Goal: Feedback & Contribution: Submit feedback/report problem

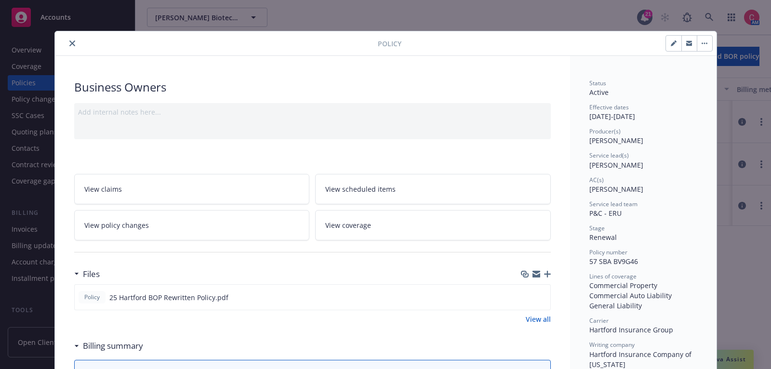
click at [68, 37] on div "Policy" at bounding box center [386, 43] width 662 height 25
click at [69, 39] on button "close" at bounding box center [73, 44] width 12 height 12
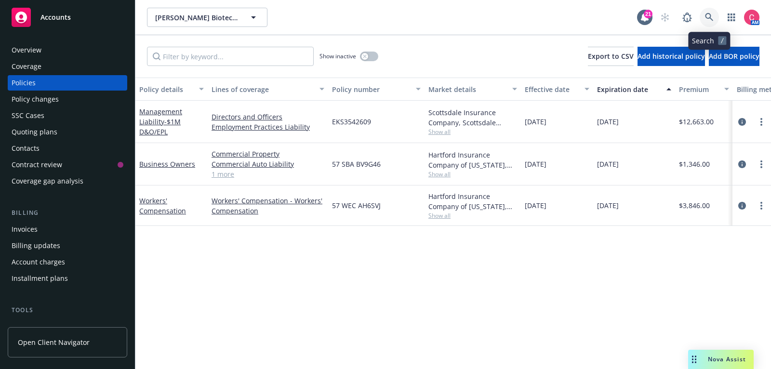
click at [709, 15] on icon at bounding box center [709, 17] width 9 height 9
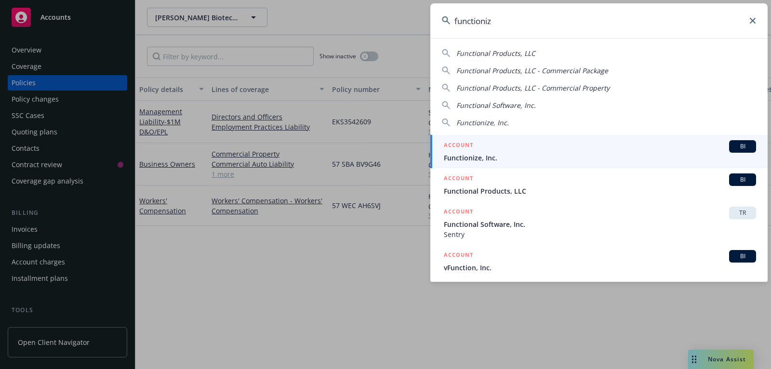
type input "functionize"
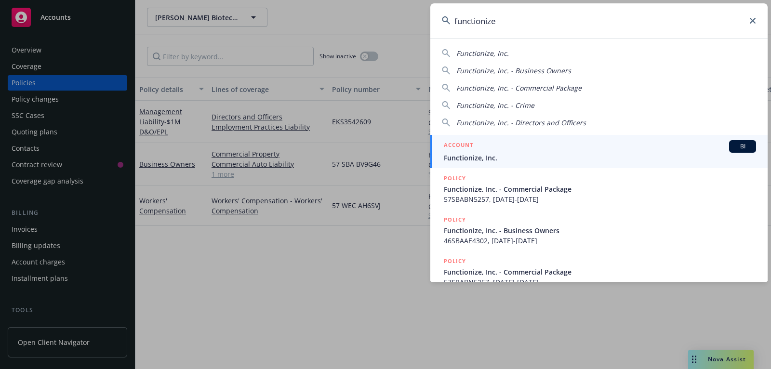
click at [584, 155] on span "Functionize, Inc." at bounding box center [600, 158] width 312 height 10
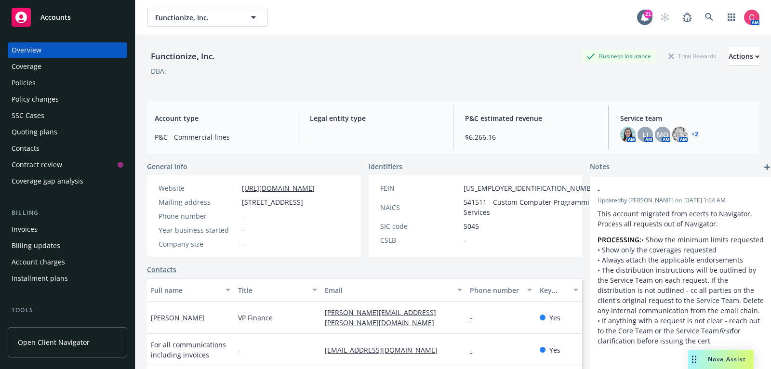
click at [104, 86] on div "Policies" at bounding box center [68, 82] width 112 height 15
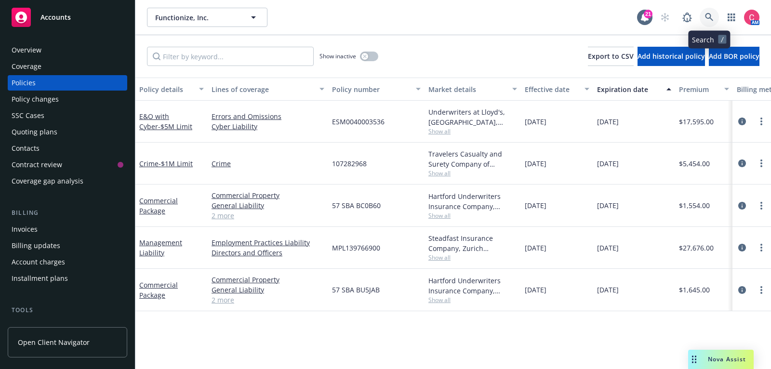
click at [712, 19] on icon at bounding box center [709, 17] width 9 height 9
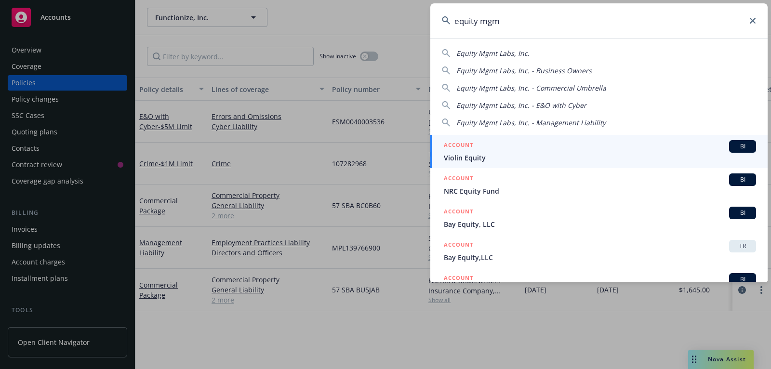
type input "equity mgmt"
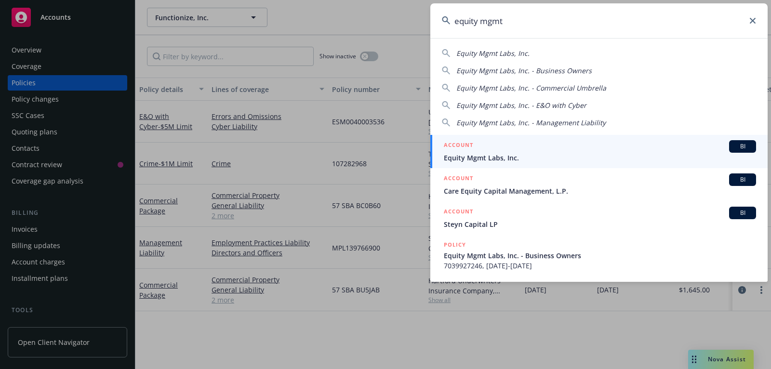
click at [597, 146] on div "ACCOUNT BI" at bounding box center [600, 146] width 312 height 13
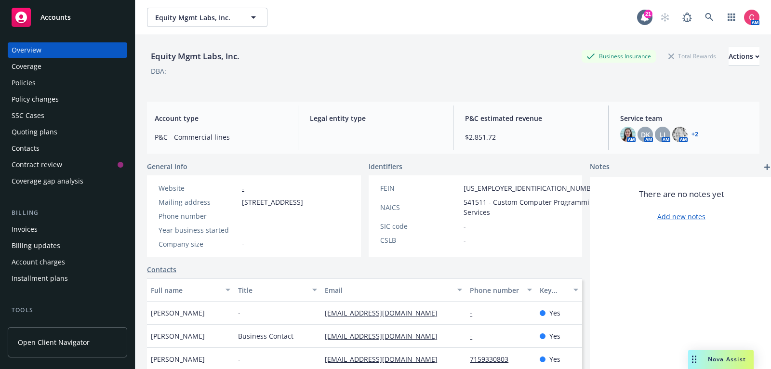
click at [71, 134] on div "Quoting plans" at bounding box center [68, 131] width 112 height 15
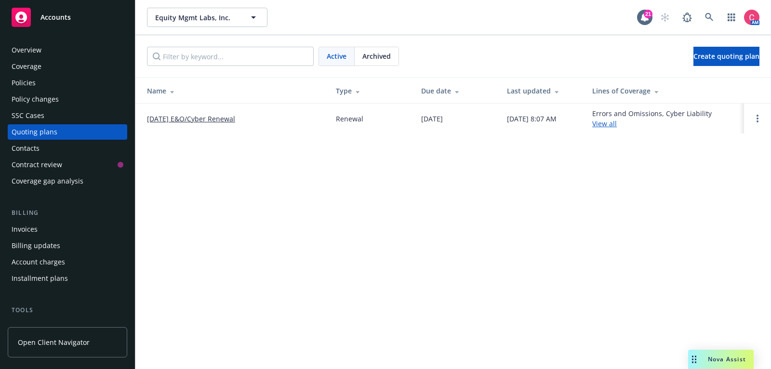
click at [375, 58] on span "Archived" at bounding box center [376, 56] width 28 height 10
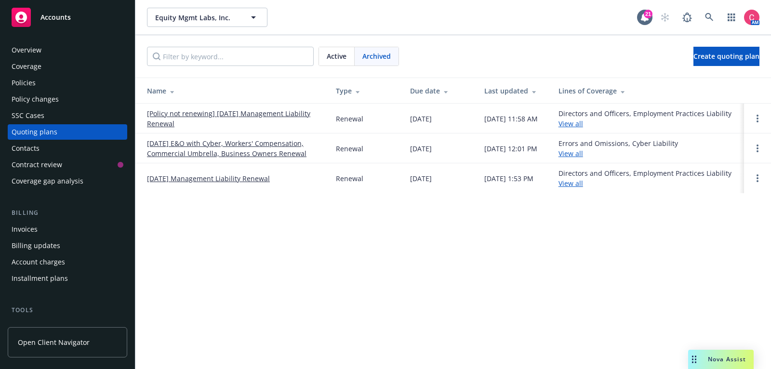
click at [273, 109] on link "[Policy not renewing] 12/01/25 Management Liability Renewal" at bounding box center [233, 118] width 173 height 20
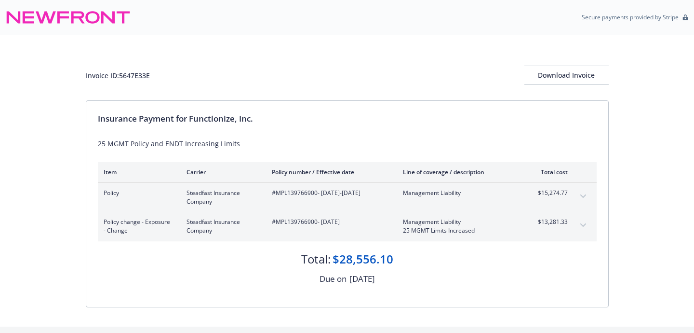
click at [84, 303] on div "Invoice ID: 5647E33E Download Invoice Insurance Payment for Functionize, Inc. 2…" at bounding box center [347, 181] width 694 height 292
click at [547, 81] on div "Download Invoice" at bounding box center [566, 75] width 84 height 18
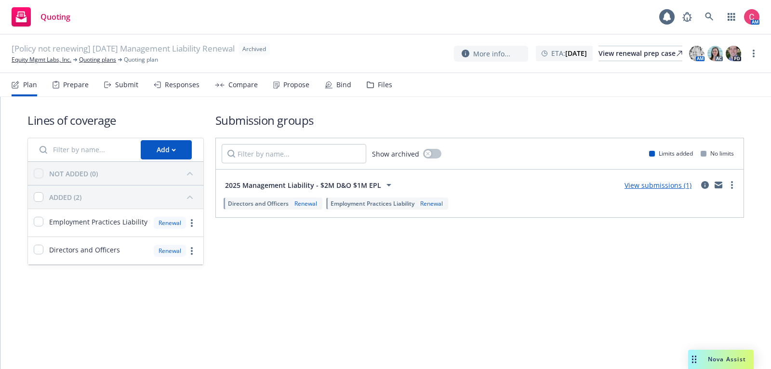
click at [383, 87] on div "Files" at bounding box center [385, 85] width 14 height 8
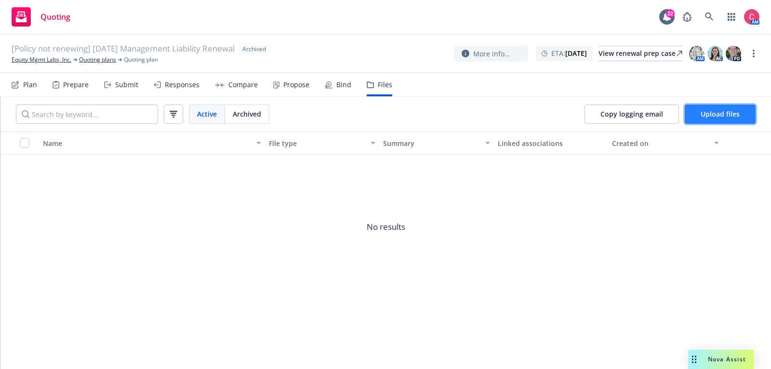
click at [717, 113] on span "Upload files" at bounding box center [720, 113] width 39 height 9
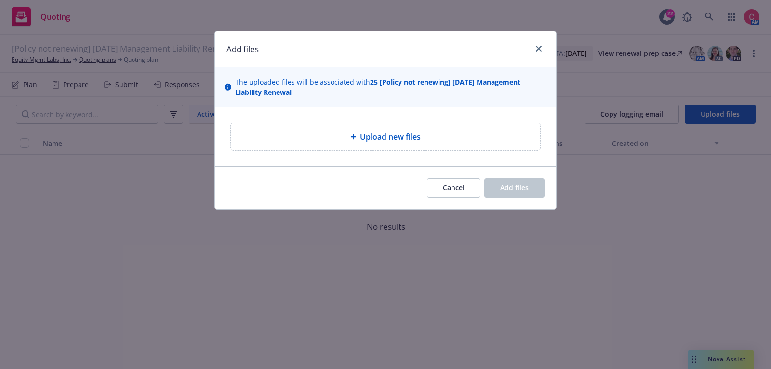
click at [445, 123] on div "Upload new files" at bounding box center [385, 136] width 309 height 27
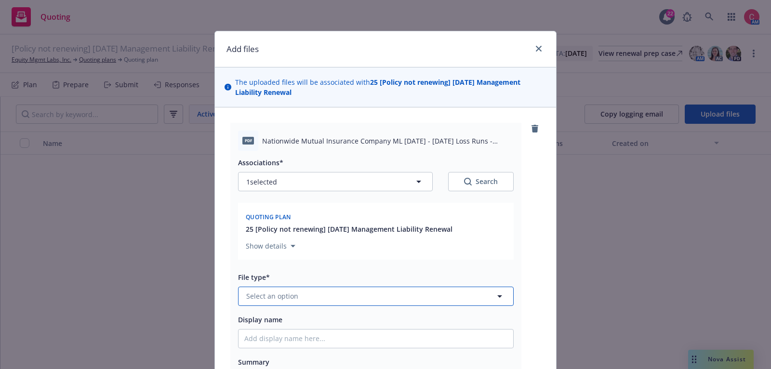
click at [366, 299] on button "Select an option" at bounding box center [376, 296] width 276 height 19
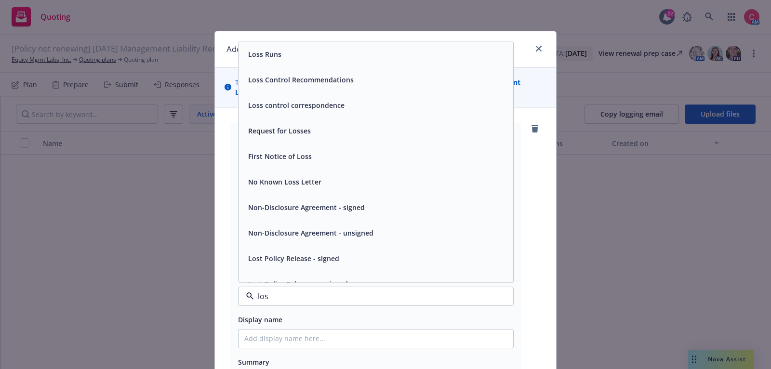
type input "loss"
click at [372, 56] on div "Loss Runs" at bounding box center [375, 54] width 263 height 14
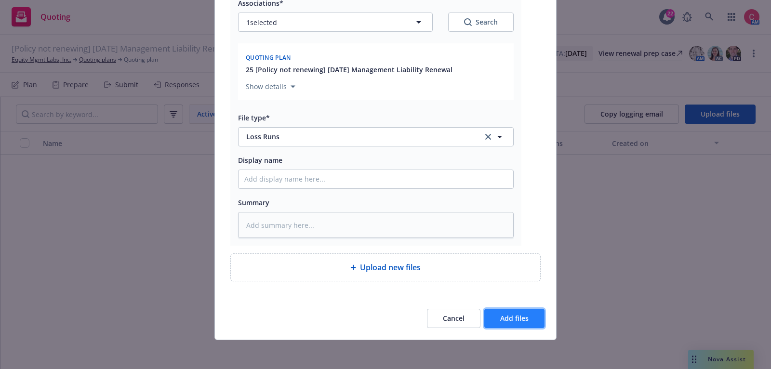
click at [536, 322] on button "Add files" at bounding box center [514, 318] width 60 height 19
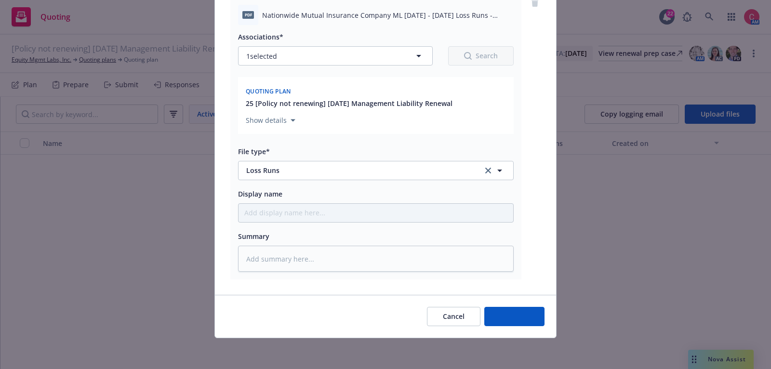
scroll to position [124, 0]
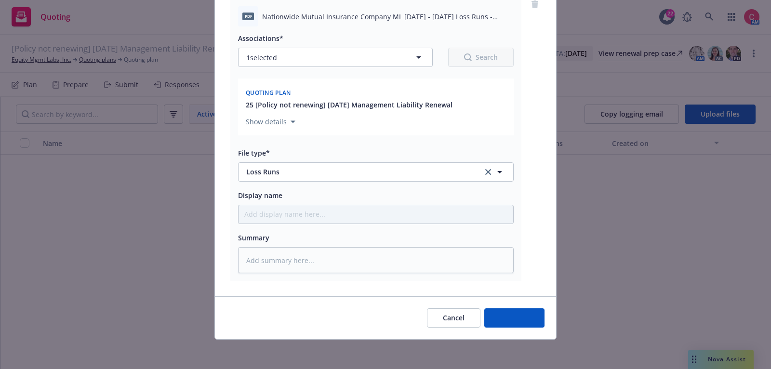
type textarea "x"
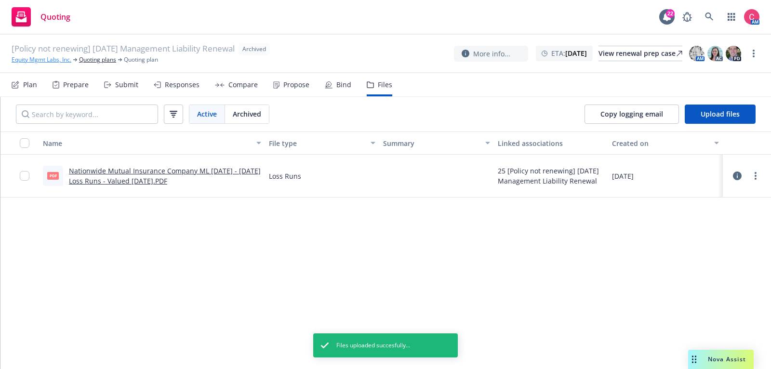
click at [24, 57] on link "Equity Mgmt Labs, Inc." at bounding box center [42, 59] width 60 height 9
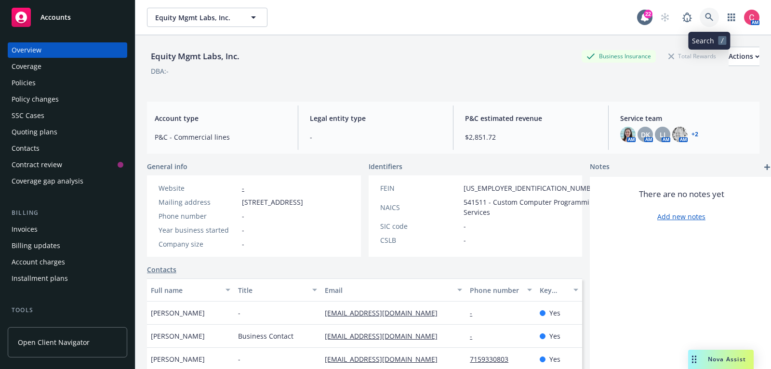
click at [716, 12] on link at bounding box center [709, 17] width 19 height 19
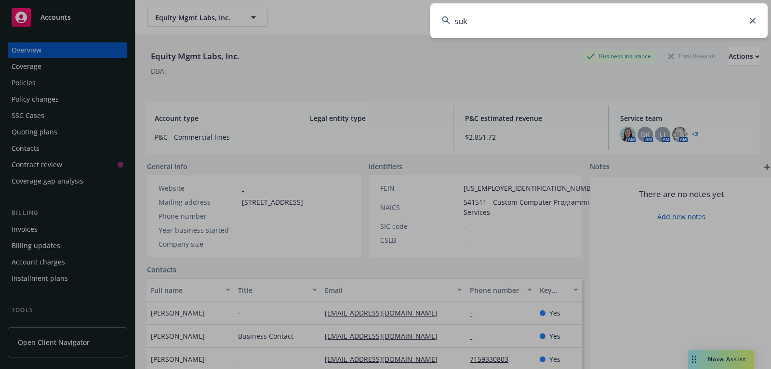
type input "suki"
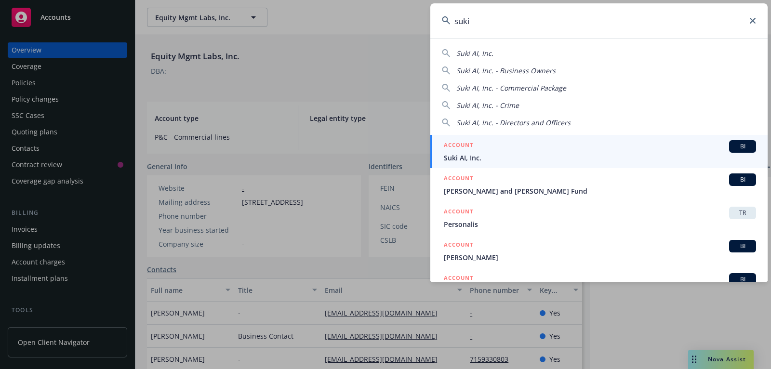
click at [649, 153] on span "Suki AI, Inc." at bounding box center [600, 158] width 312 height 10
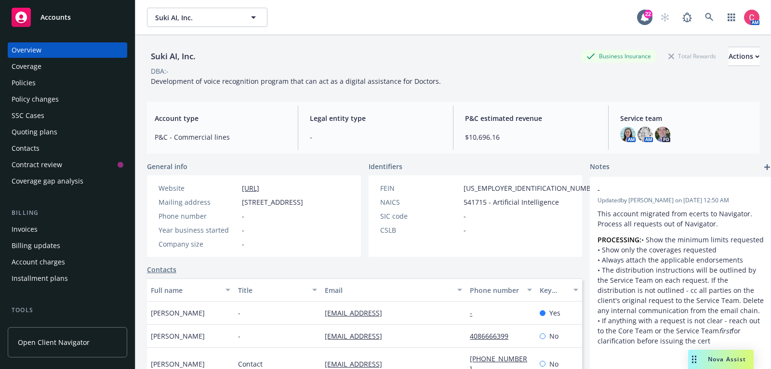
click at [63, 84] on div "Policies" at bounding box center [68, 82] width 112 height 15
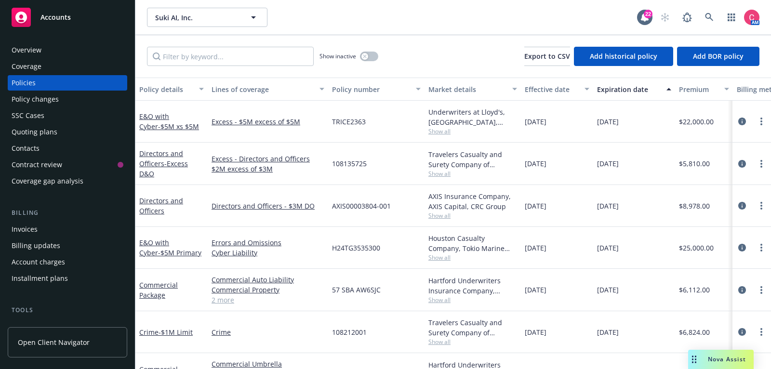
click at [65, 135] on div "Quoting plans" at bounding box center [68, 131] width 112 height 15
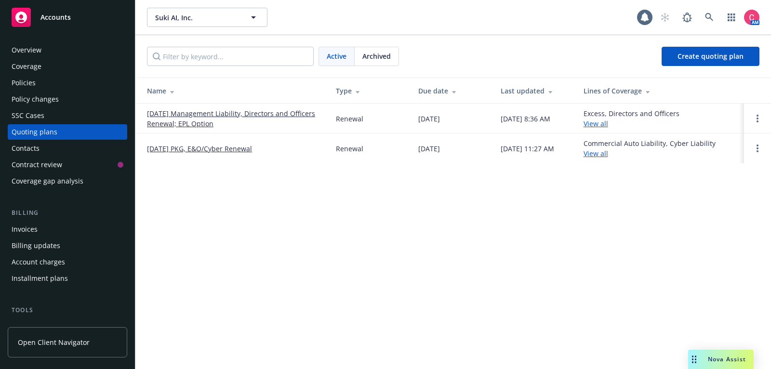
click at [173, 114] on link "[DATE] Management Liability, Directors and Officers Renewal; EPL Option" at bounding box center [233, 118] width 173 height 20
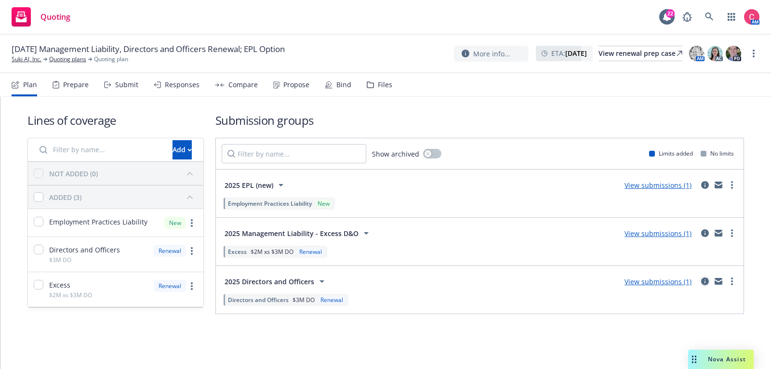
click at [708, 279] on icon "circleInformation" at bounding box center [705, 282] width 8 height 8
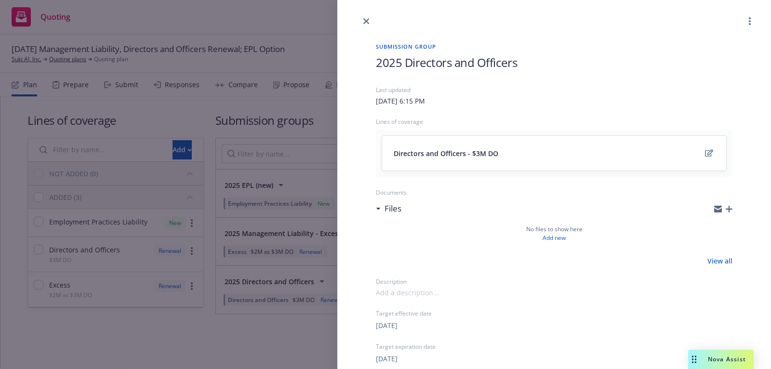
click at [471, 146] on div "Directors and Officers - $3M DO" at bounding box center [554, 153] width 344 height 35
click at [472, 152] on span "Directors and Officers - $3M DO" at bounding box center [446, 153] width 105 height 10
click at [709, 152] on icon "edit" at bounding box center [709, 153] width 8 height 8
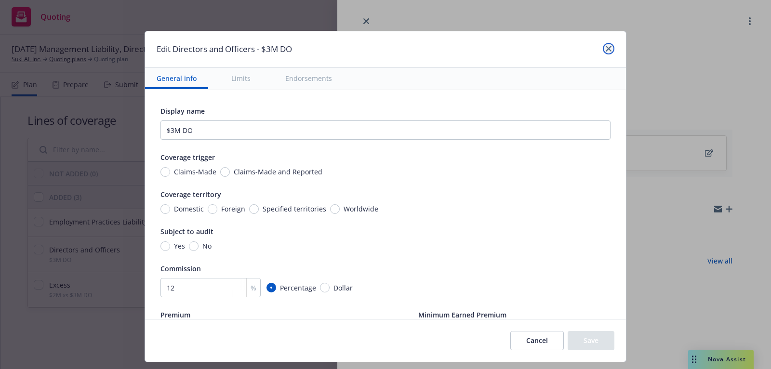
click at [607, 50] on icon "close" at bounding box center [609, 49] width 6 height 6
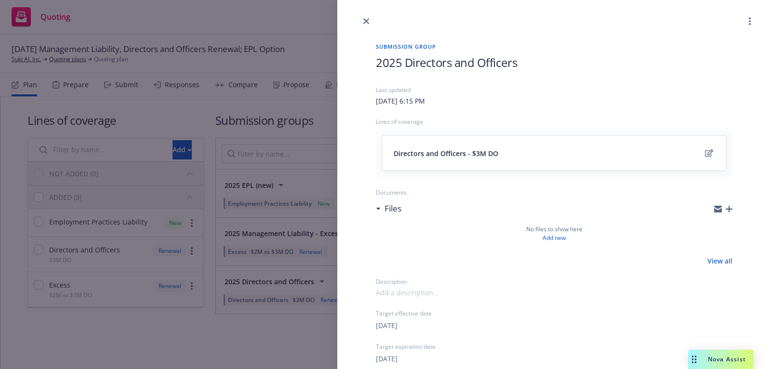
click at [733, 209] on div "Submission group 2025 Directors and Officers Last updated Saturday, April 26, 2…" at bounding box center [553, 279] width 387 height 505
click at [728, 206] on icon "button" at bounding box center [729, 209] width 7 height 7
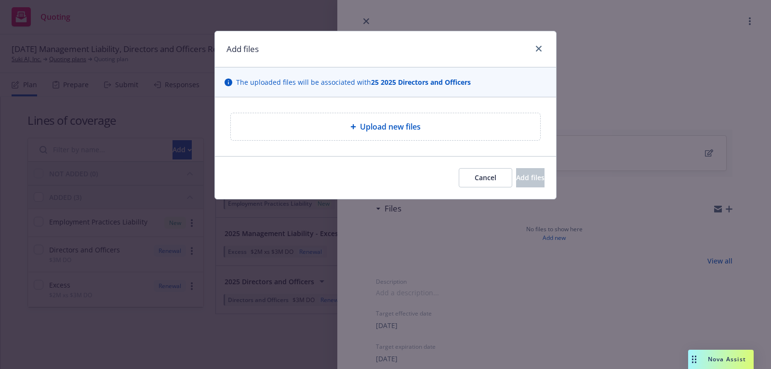
click at [366, 118] on div "Upload new files" at bounding box center [385, 126] width 309 height 27
type textarea "x"
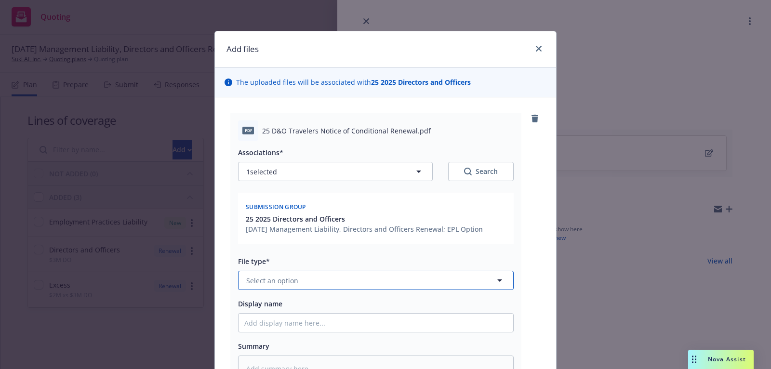
click at [369, 277] on button "Select an option" at bounding box center [376, 280] width 276 height 19
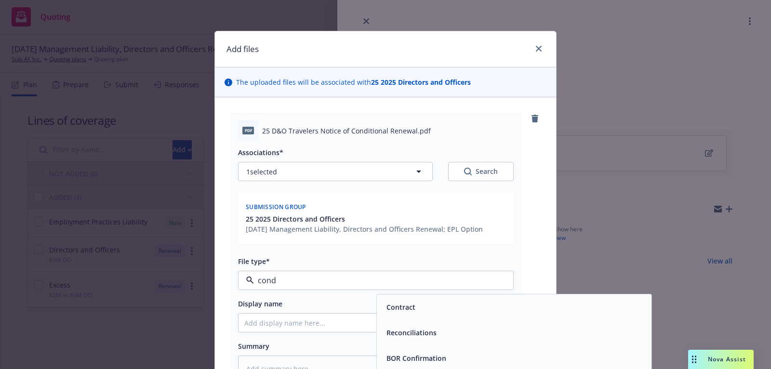
type input "condi"
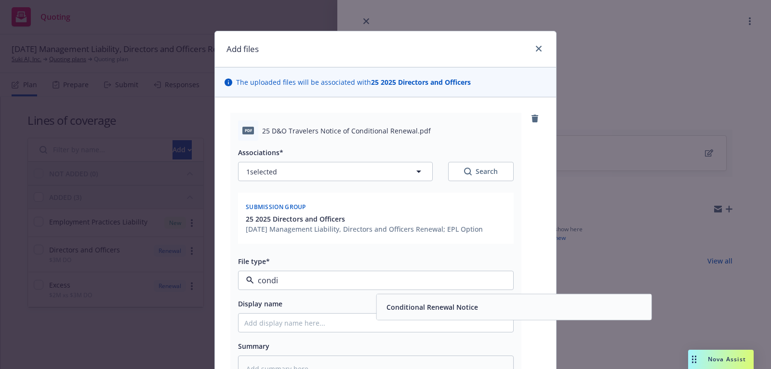
click at [440, 312] on div "Conditional Renewal Notice" at bounding box center [431, 307] width 97 height 14
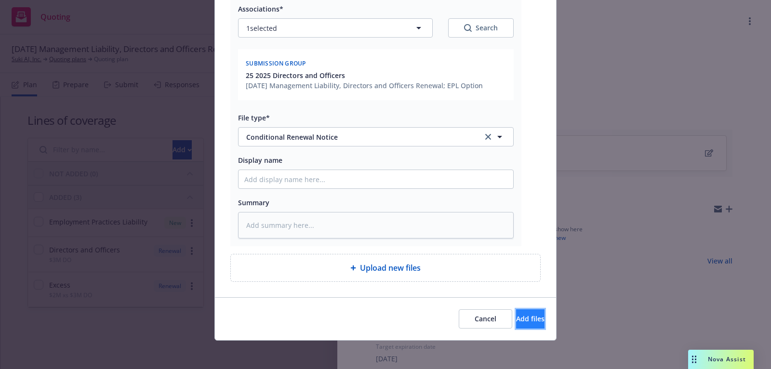
click at [516, 320] on span "Add files" at bounding box center [530, 318] width 28 height 9
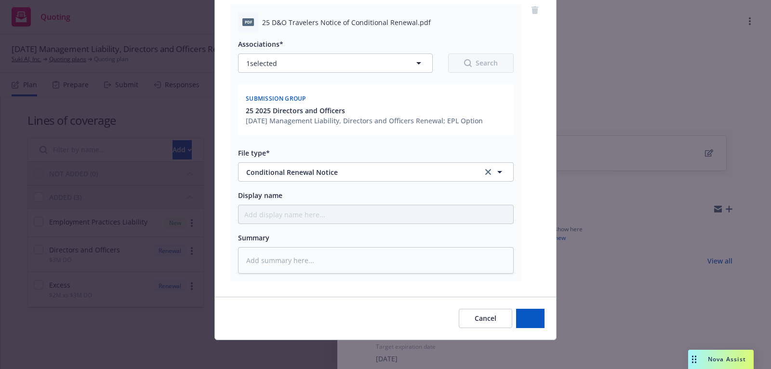
type textarea "x"
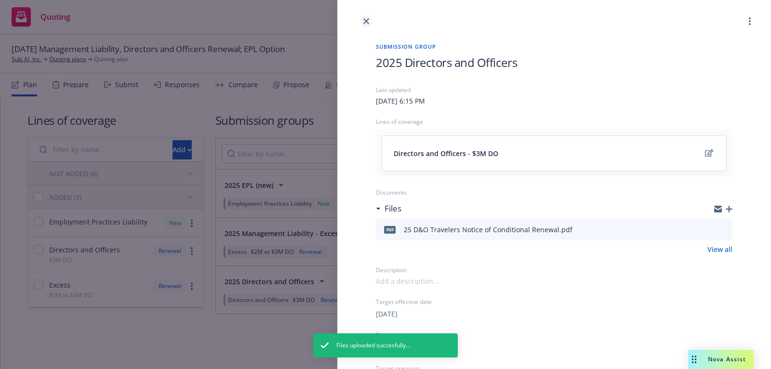
click at [370, 19] on link "close" at bounding box center [366, 21] width 12 height 12
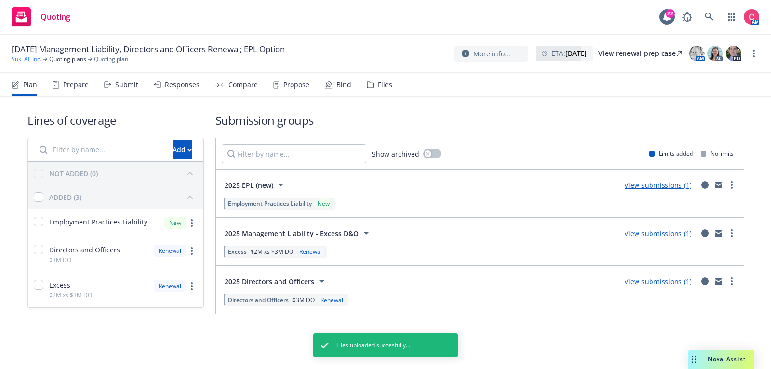
click at [36, 62] on link "Suki AI, Inc." at bounding box center [27, 59] width 30 height 9
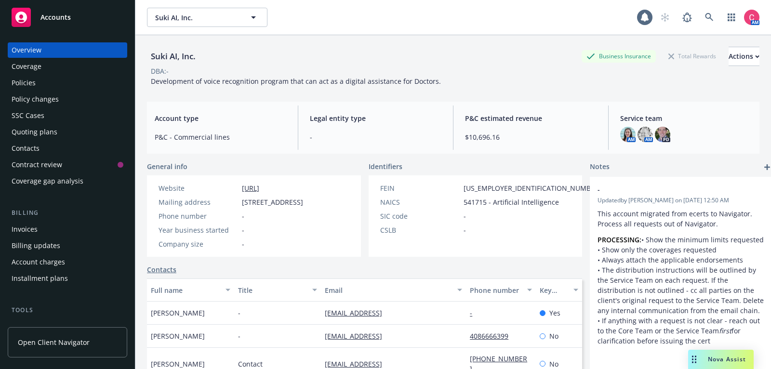
click at [40, 82] on div "Policies" at bounding box center [68, 82] width 112 height 15
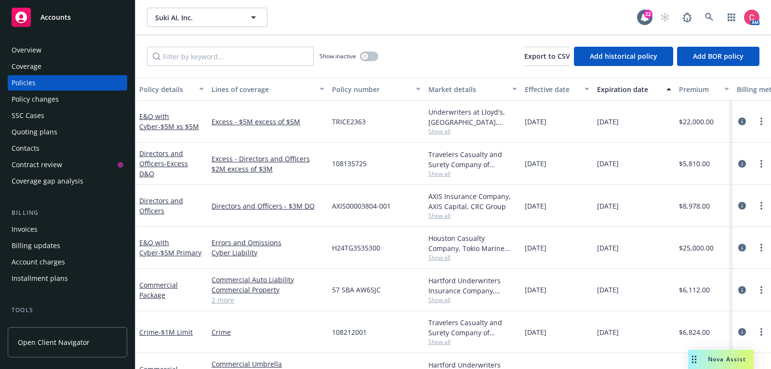
click at [54, 133] on div "Quoting plans" at bounding box center [35, 131] width 46 height 15
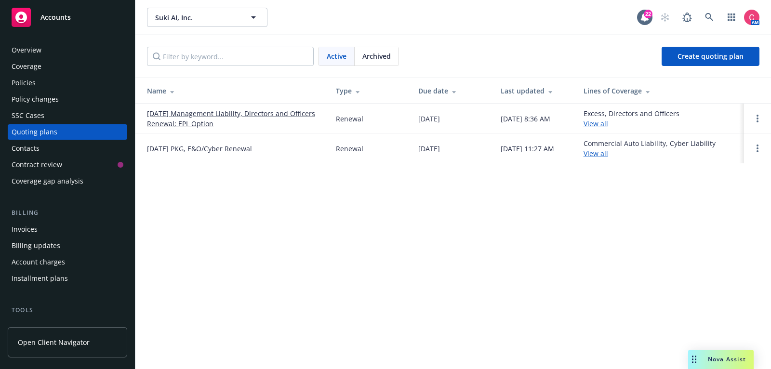
click at [284, 119] on link "[DATE] Management Liability, Directors and Officers Renewal; EPL Option" at bounding box center [233, 118] width 173 height 20
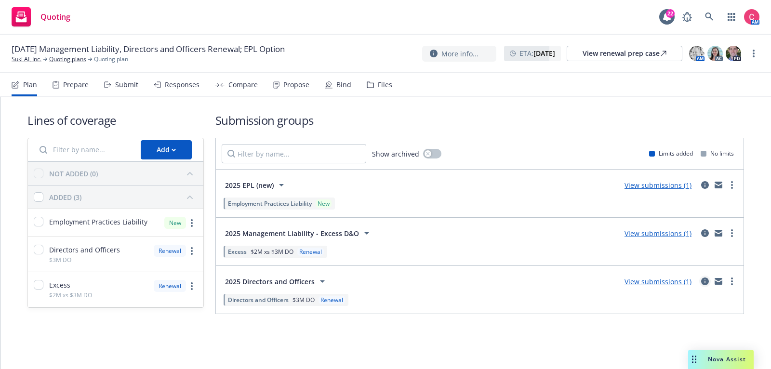
click at [706, 279] on icon "circleInformation" at bounding box center [705, 282] width 8 height 8
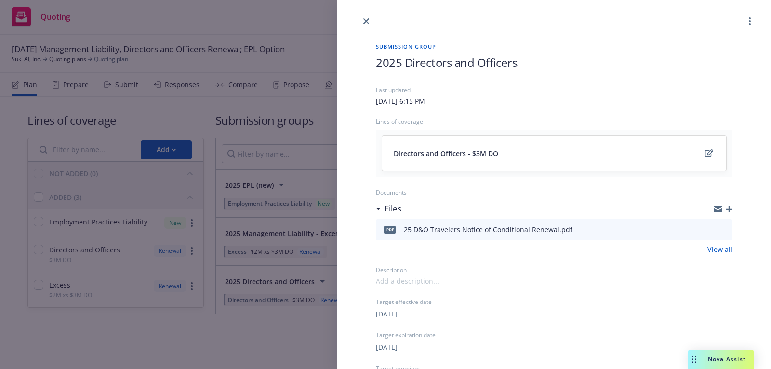
click at [716, 253] on link "View all" at bounding box center [719, 249] width 25 height 10
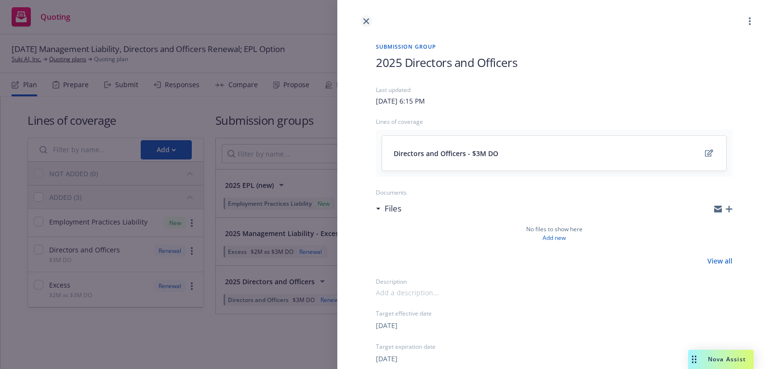
click at [367, 24] on icon "close" at bounding box center [366, 21] width 6 height 6
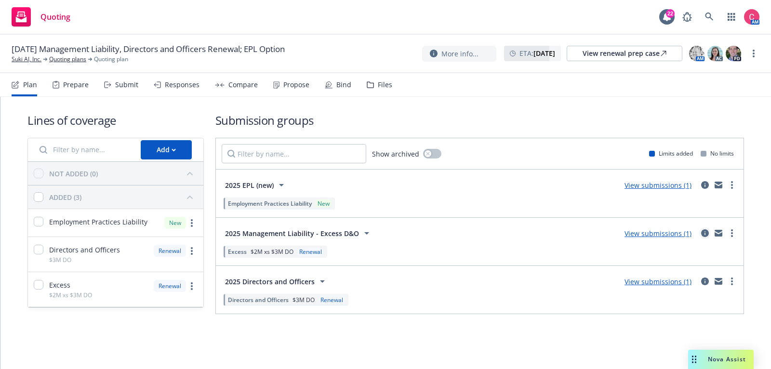
click at [706, 232] on icon "circleInformation" at bounding box center [705, 233] width 8 height 8
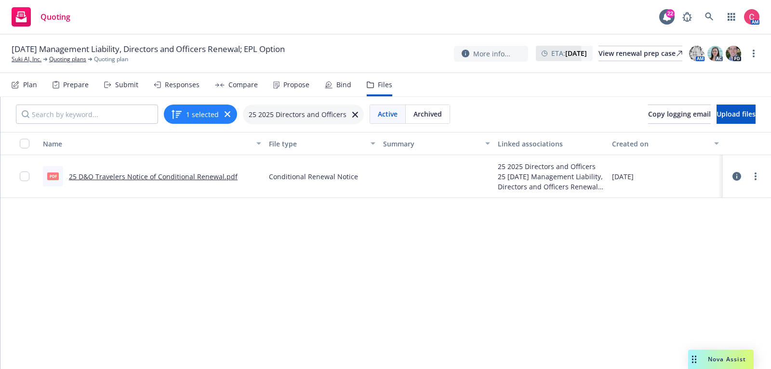
click at [738, 176] on icon at bounding box center [736, 176] width 9 height 9
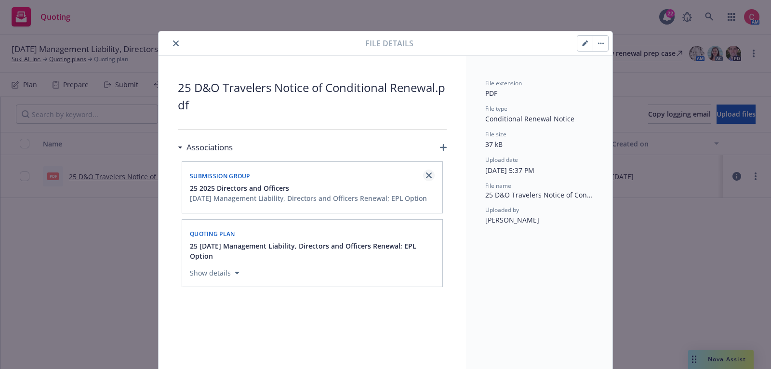
click at [432, 173] on link "close" at bounding box center [429, 176] width 12 height 12
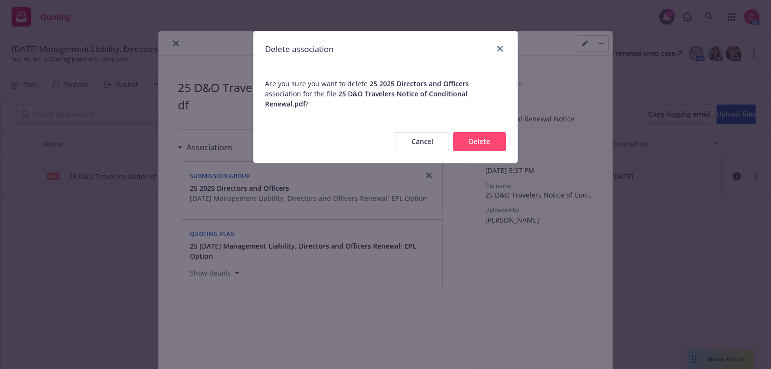
click at [481, 132] on button "Delete" at bounding box center [479, 141] width 53 height 19
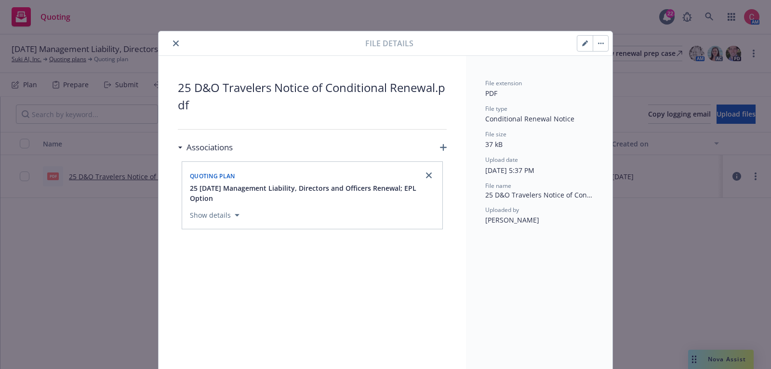
click at [445, 146] on icon "button" at bounding box center [443, 147] width 7 height 7
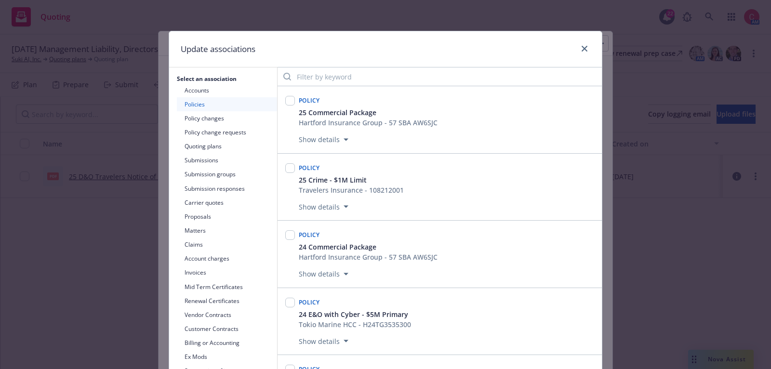
click at [203, 164] on button "Submissions" at bounding box center [227, 160] width 100 height 14
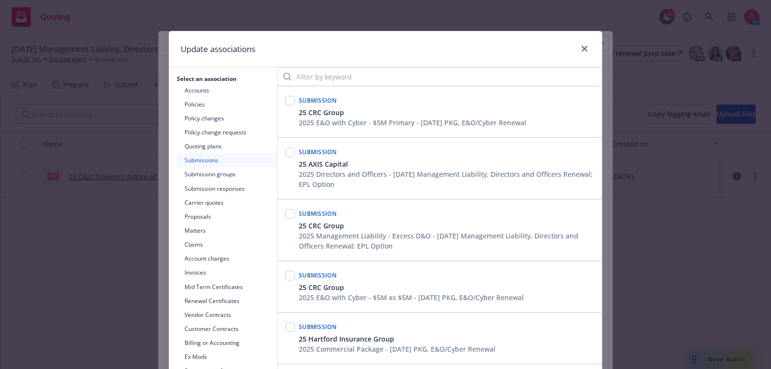
click at [203, 174] on button "Submission groups" at bounding box center [227, 174] width 100 height 14
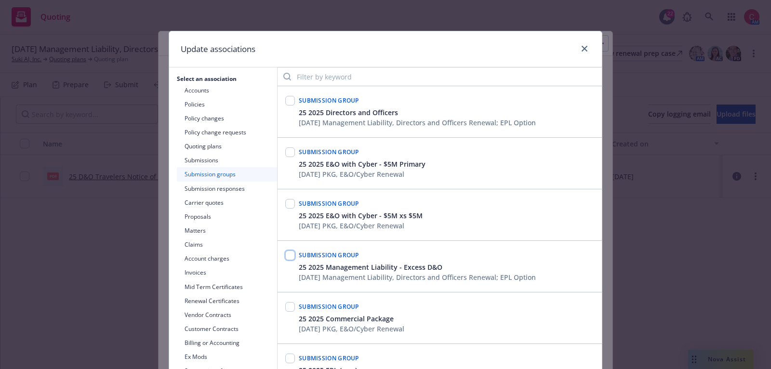
click at [290, 257] on input "checkbox" at bounding box center [290, 256] width 10 height 10
checkbox input "true"
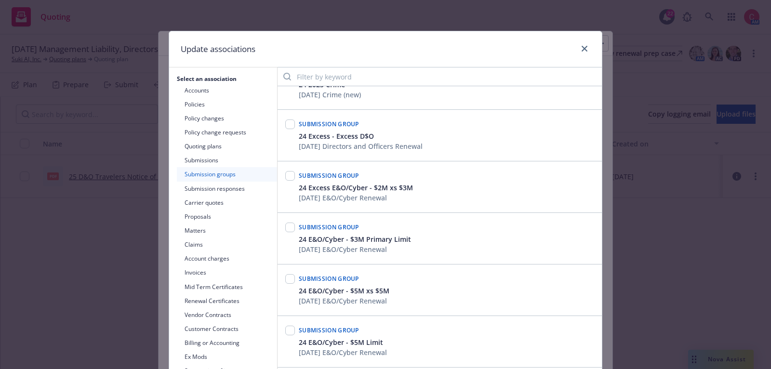
scroll to position [128, 0]
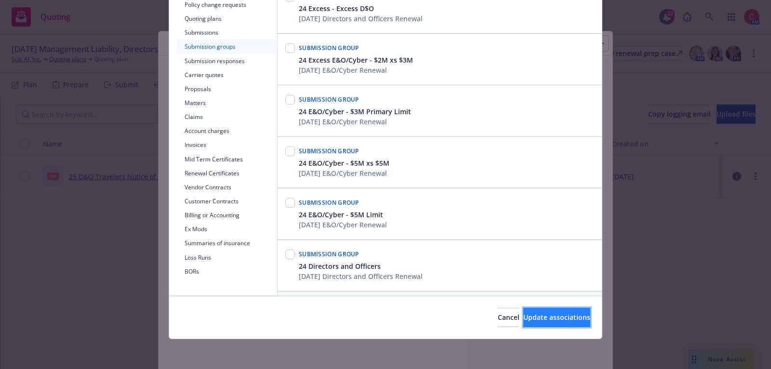
click at [569, 319] on span "Update associations" at bounding box center [556, 317] width 67 height 9
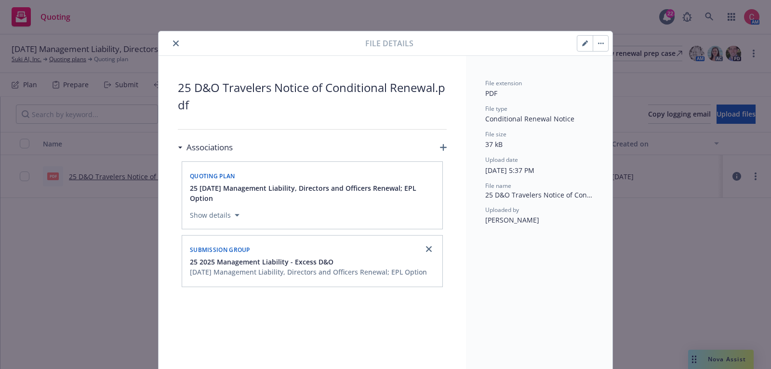
click at [175, 39] on button "close" at bounding box center [176, 44] width 12 height 12
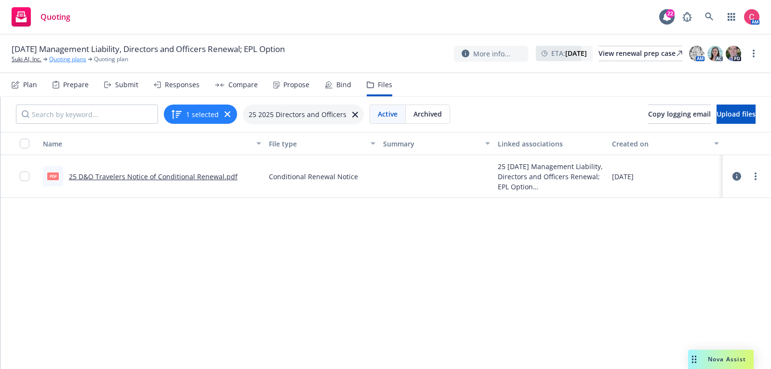
click at [54, 59] on link "Quoting plans" at bounding box center [67, 59] width 37 height 9
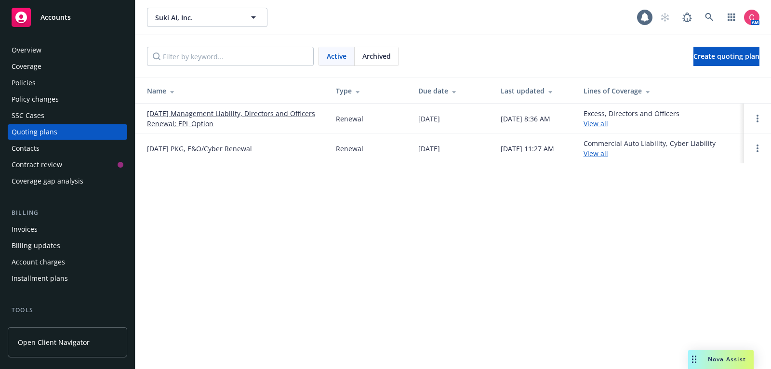
click at [251, 114] on link "[DATE] Management Liability, Directors and Officers Renewal; EPL Option" at bounding box center [233, 118] width 173 height 20
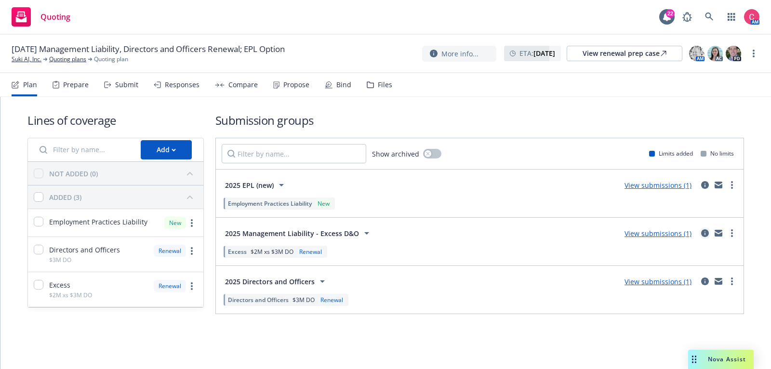
click at [706, 233] on icon "circleInformation" at bounding box center [705, 233] width 8 height 8
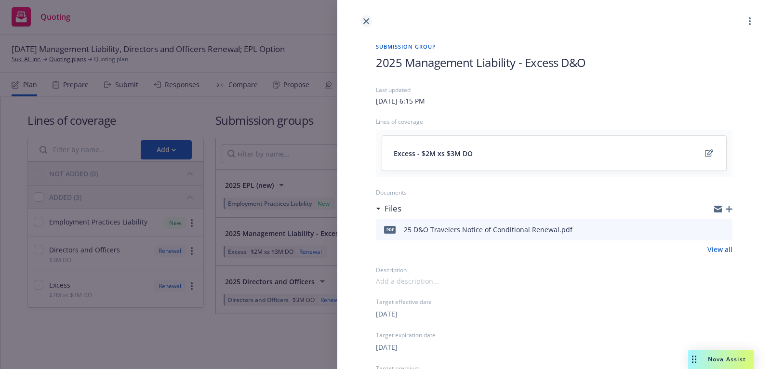
click at [366, 19] on icon "close" at bounding box center [366, 21] width 6 height 6
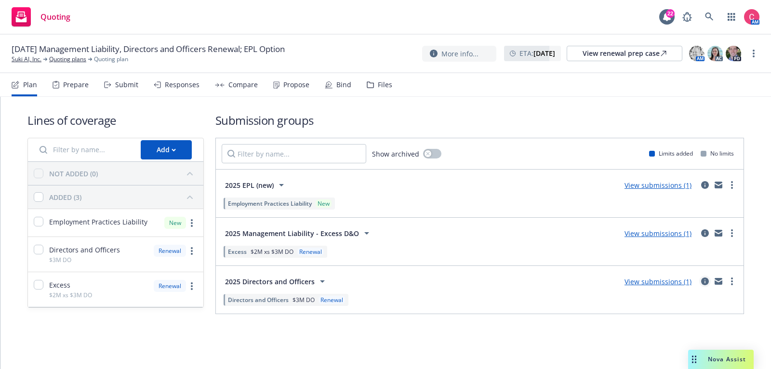
click at [706, 278] on icon "circleInformation" at bounding box center [705, 282] width 8 height 8
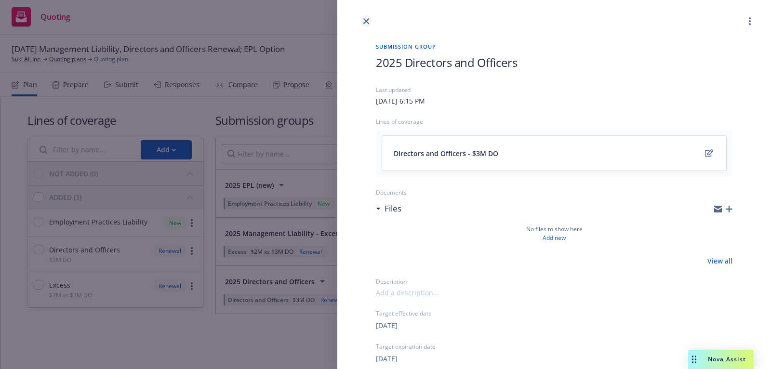
click at [368, 22] on icon "close" at bounding box center [366, 21] width 6 height 6
